Goal: Information Seeking & Learning: Learn about a topic

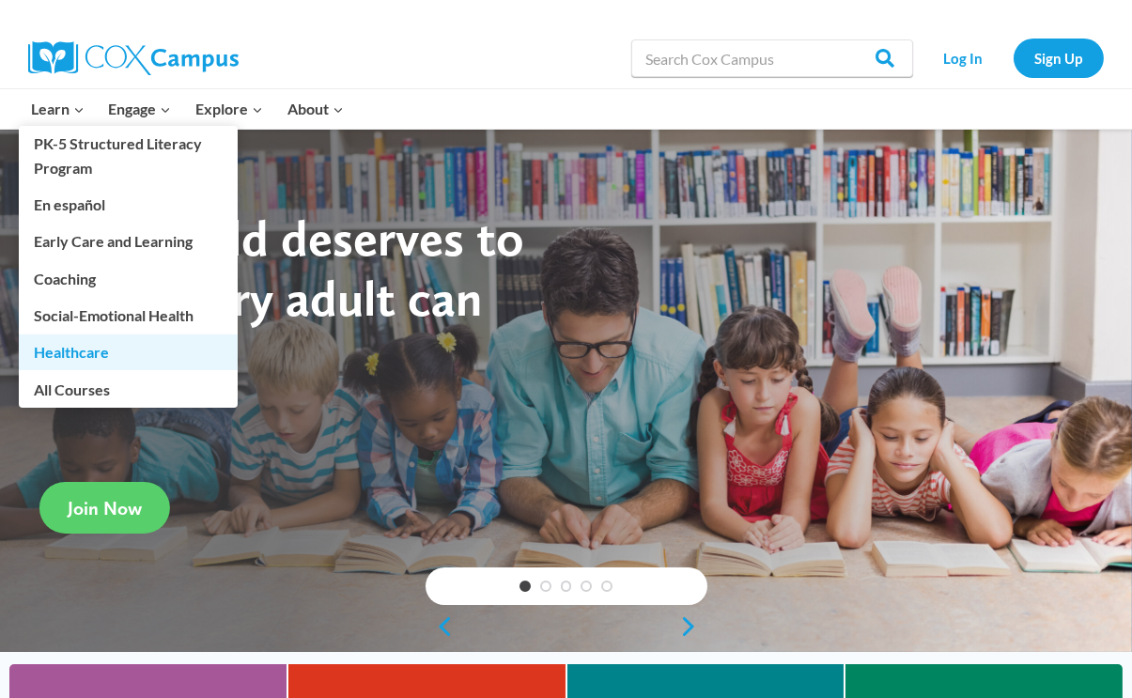
click at [58, 346] on link "Healthcare" at bounding box center [128, 352] width 219 height 36
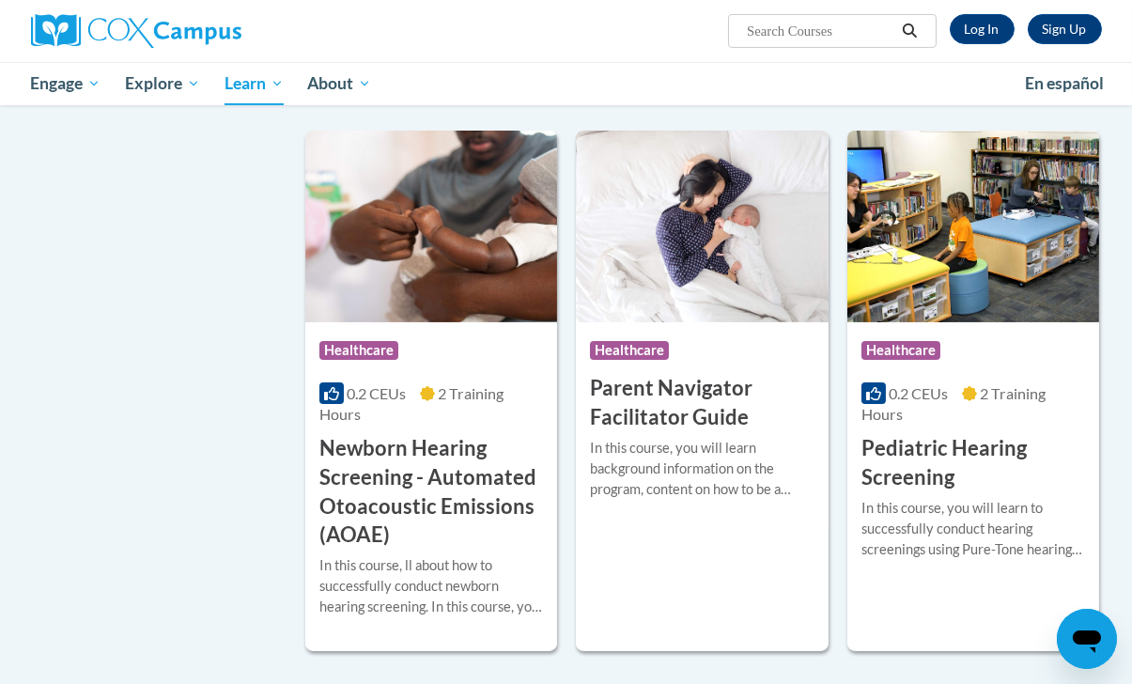
scroll to position [939, 0]
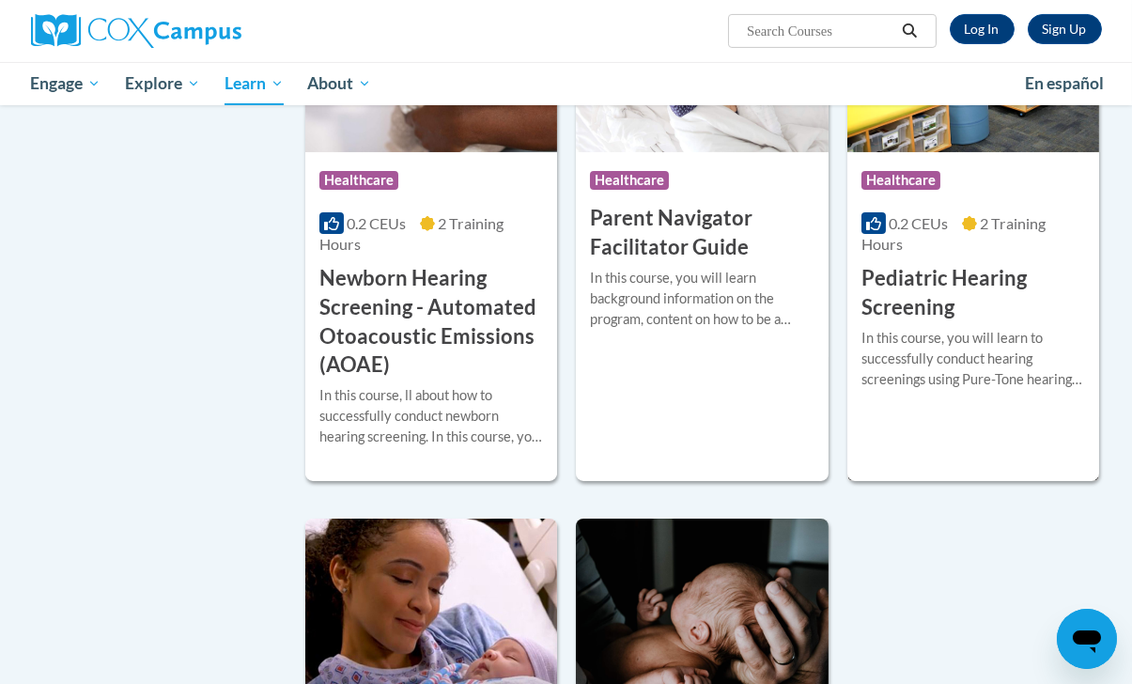
click at [948, 291] on h3 "Pediatric Hearing Screening" at bounding box center [973, 293] width 224 height 58
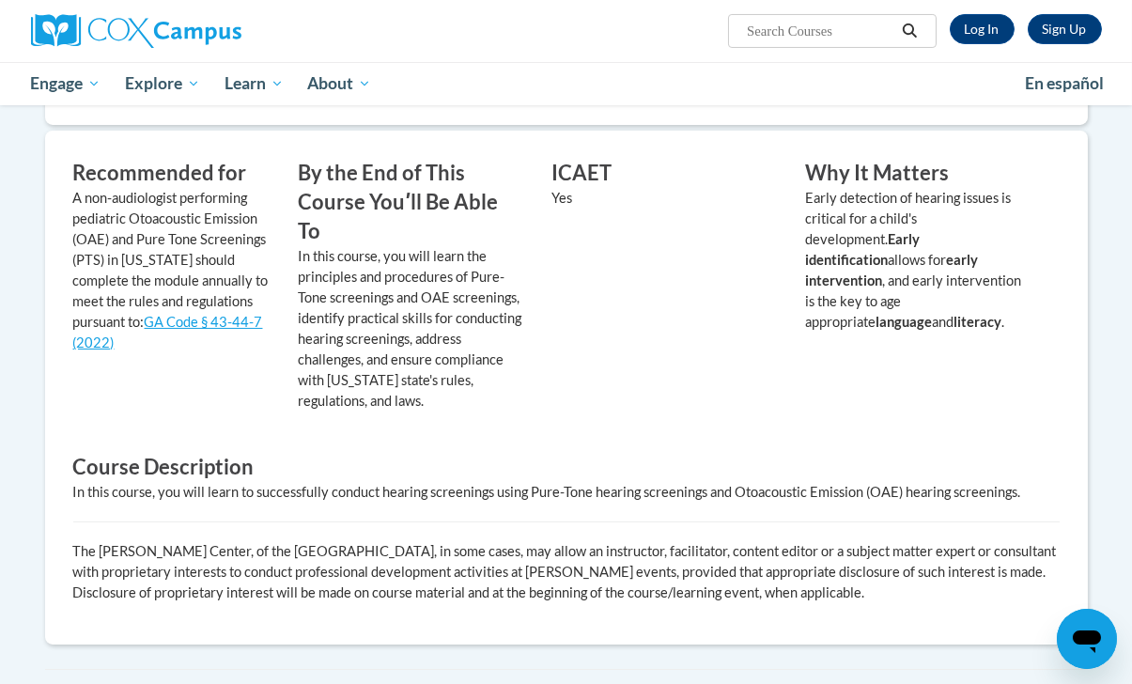
scroll to position [470, 0]
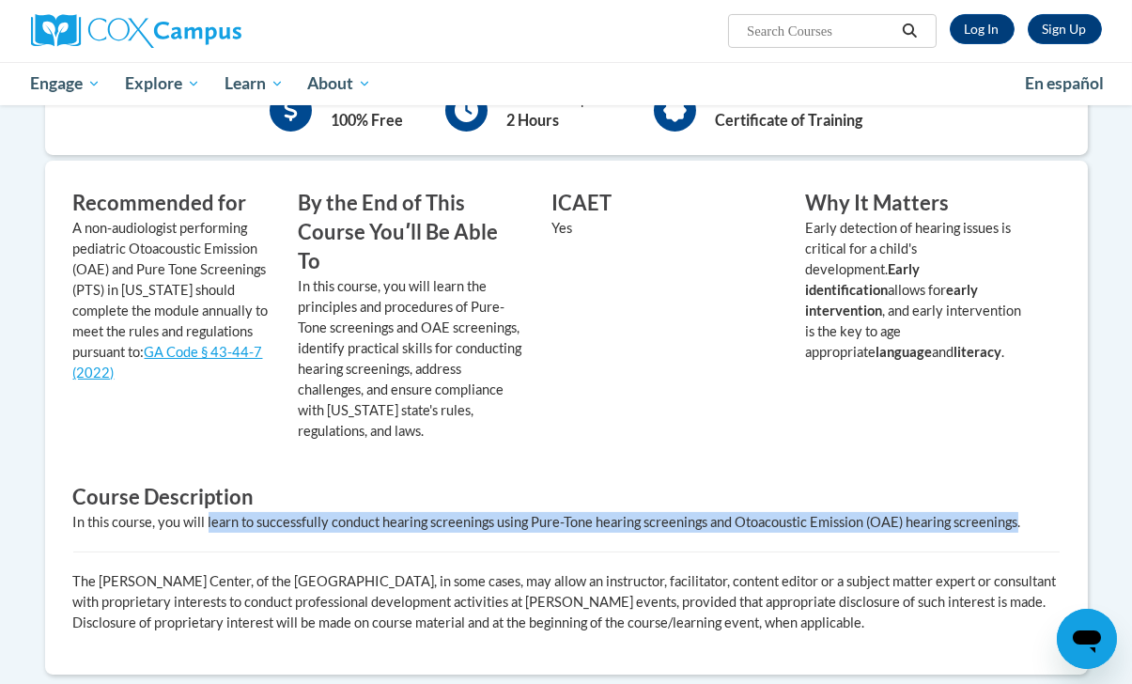
drag, startPoint x: 207, startPoint y: 491, endPoint x: 1018, endPoint y: 491, distance: 811.7
click at [1018, 512] on div "In this course, you will learn to successfully conduct hearing screenings using…" at bounding box center [566, 522] width 986 height 21
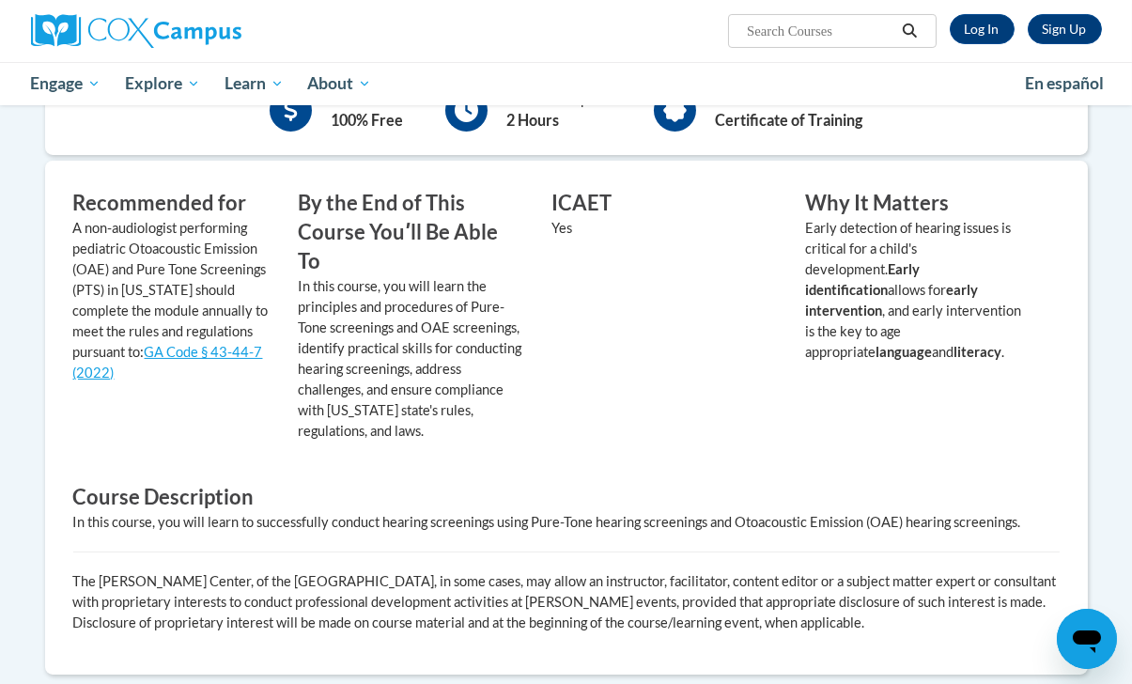
click at [703, 379] on div "ICAET Yes" at bounding box center [665, 322] width 254 height 266
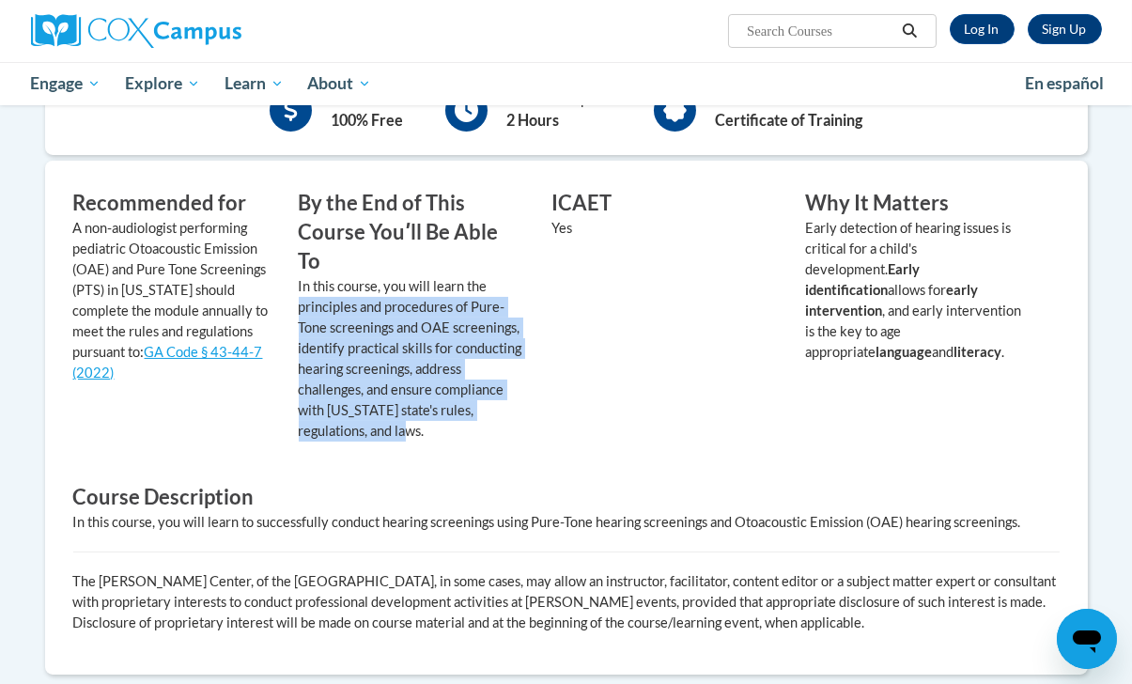
drag, startPoint x: 298, startPoint y: 275, endPoint x: 426, endPoint y: 397, distance: 176.8
click at [426, 397] on p "In this course, you will learn the principles and procedures of Pure-Tone scree…" at bounding box center [411, 358] width 225 height 165
drag, startPoint x: 424, startPoint y: 396, endPoint x: 382, endPoint y: 363, distance: 53.4
copy p "principles and procedures of Pure-Tone screenings and OAE screenings, identify …"
